Goal: Browse casually

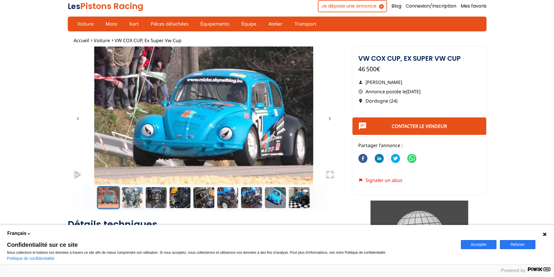
click at [331, 173] on icon "Open Fullscreen" at bounding box center [330, 174] width 8 height 8
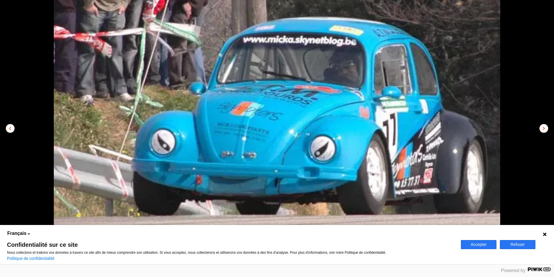
click at [544, 131] on span "chevron_right" at bounding box center [544, 128] width 7 height 7
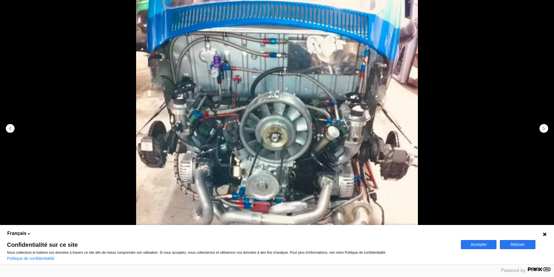
scroll to position [87, 0]
click at [543, 126] on span "chevron_right" at bounding box center [544, 128] width 7 height 7
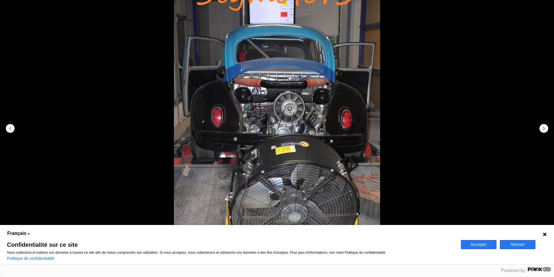
click at [543, 126] on span "chevron_right" at bounding box center [544, 128] width 7 height 7
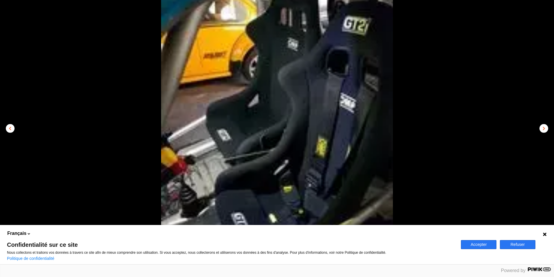
click at [543, 126] on span "chevron_right" at bounding box center [544, 128] width 7 height 7
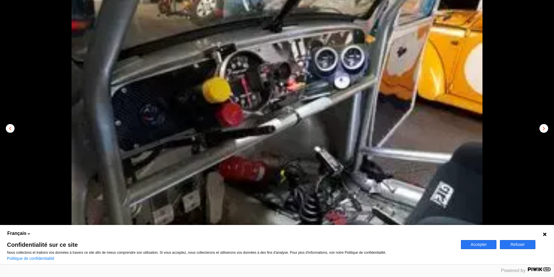
click at [543, 126] on span "chevron_right" at bounding box center [544, 128] width 7 height 7
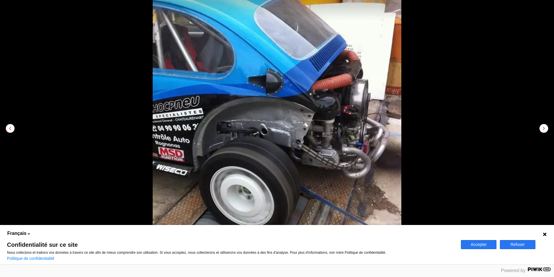
click at [543, 127] on span "chevron_right" at bounding box center [544, 128] width 7 height 7
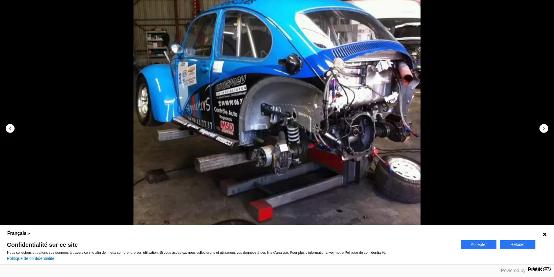
click at [540, 127] on button "chevron_right" at bounding box center [544, 128] width 9 height 9
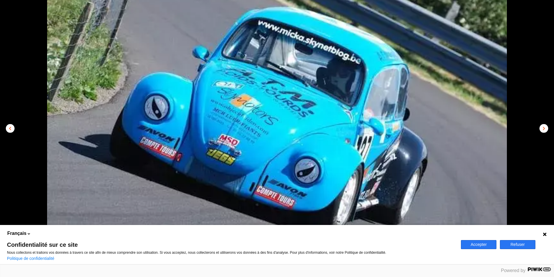
click at [540, 127] on button "chevron_right" at bounding box center [544, 128] width 9 height 9
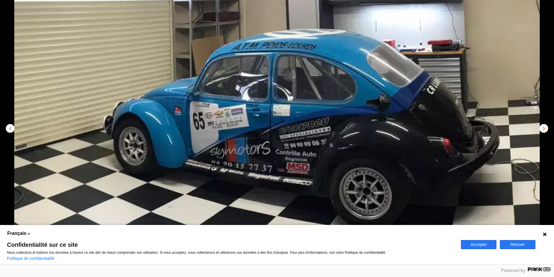
click at [542, 127] on span "chevron_right" at bounding box center [544, 128] width 7 height 7
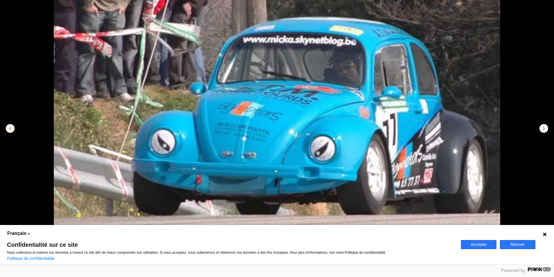
click at [542, 127] on span "chevron_right" at bounding box center [544, 128] width 7 height 7
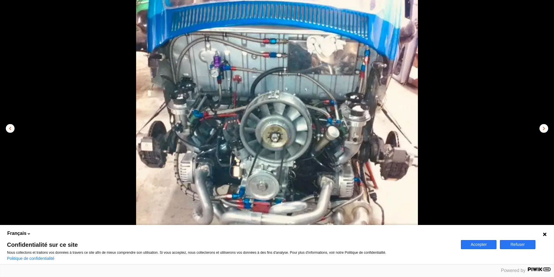
click at [542, 127] on span "chevron_right" at bounding box center [544, 128] width 7 height 7
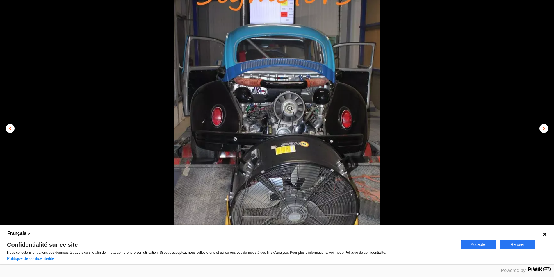
click at [542, 127] on span "chevron_right" at bounding box center [544, 128] width 7 height 7
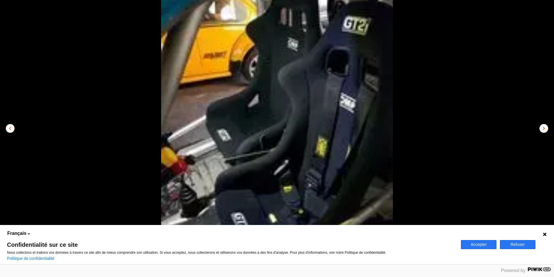
click at [542, 127] on span "chevron_right" at bounding box center [544, 128] width 7 height 7
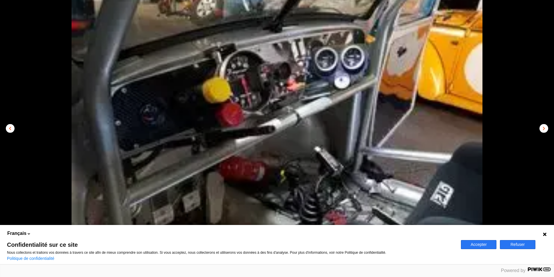
click at [542, 127] on span "chevron_right" at bounding box center [544, 128] width 7 height 7
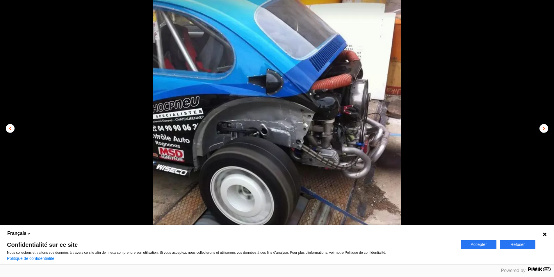
click at [542, 127] on span "chevron_right" at bounding box center [544, 128] width 7 height 7
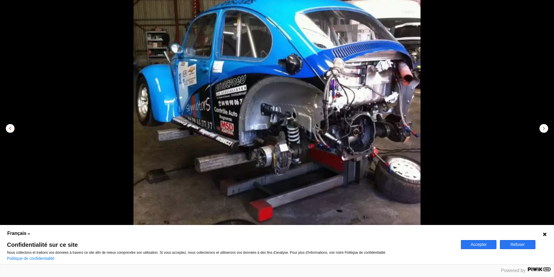
click at [7, 129] on span "chevron_left" at bounding box center [10, 128] width 7 height 7
